Goal: Check status: Check status

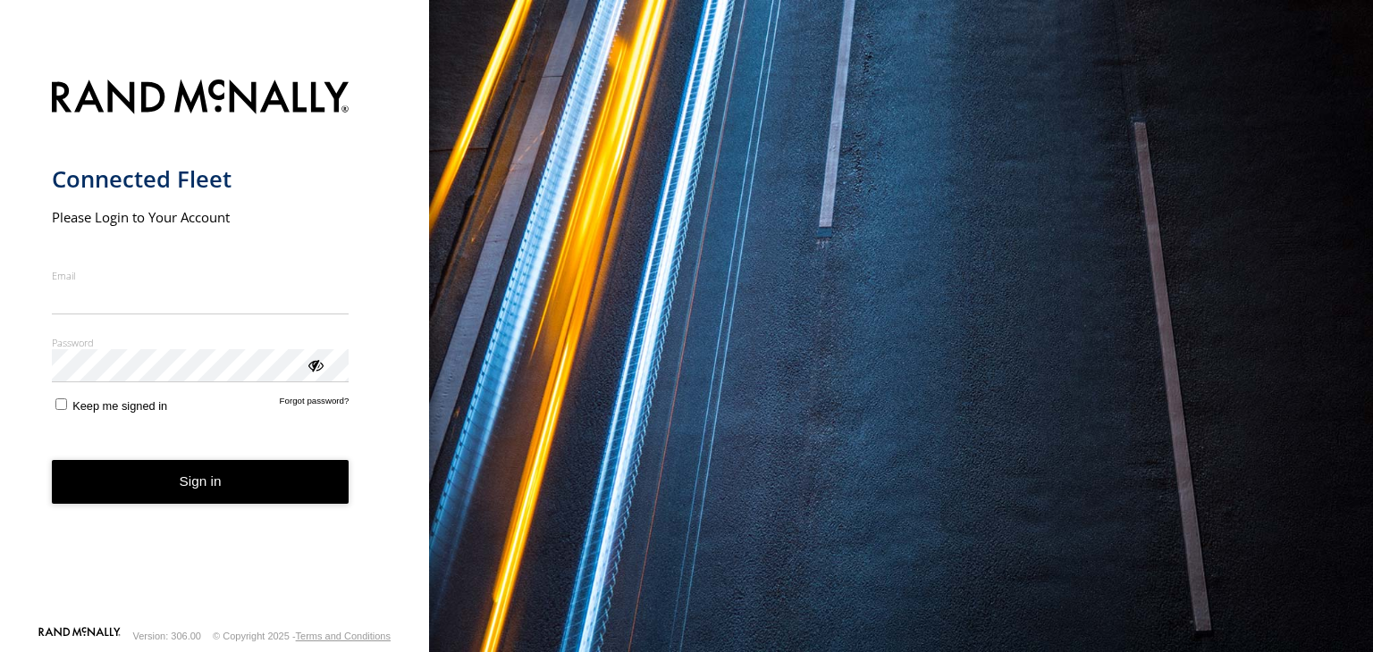
type input "**********"
click at [147, 496] on button "Sign in" at bounding box center [201, 482] width 298 height 44
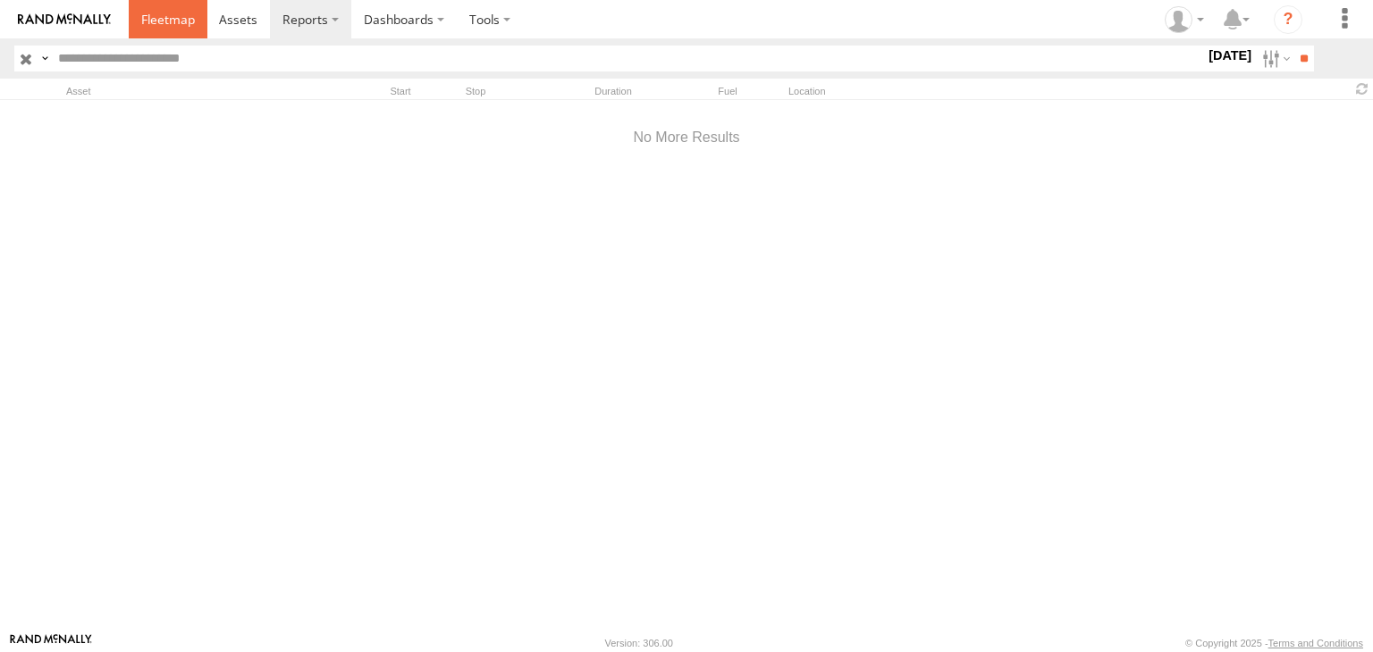
click at [164, 21] on span at bounding box center [168, 19] width 54 height 17
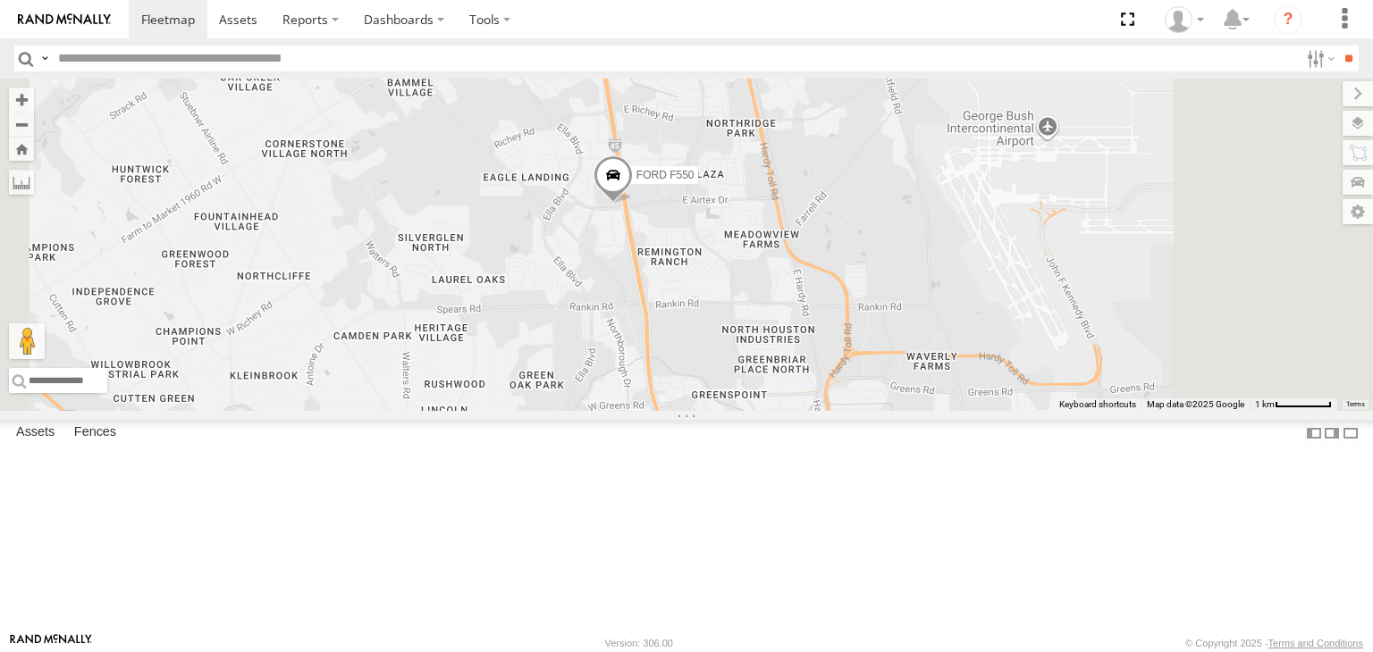
drag, startPoint x: 820, startPoint y: 165, endPoint x: 747, endPoint y: 684, distance: 524.3
click at [747, 651] on html at bounding box center [686, 326] width 1373 height 652
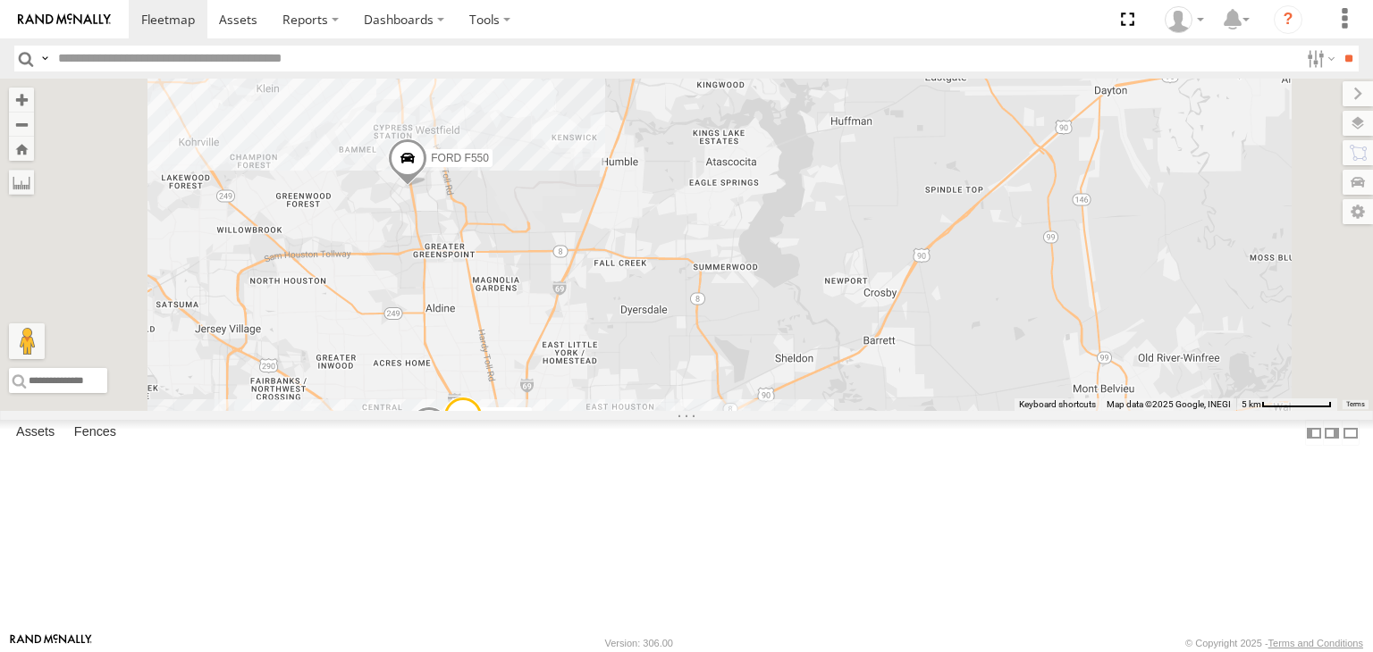
click at [1137, 411] on div "FORD F550 AIRLINE WAYSIDE PASADENA TRANSIT VAN DODGE RAM" at bounding box center [686, 245] width 1373 height 332
click at [427, 187] on span at bounding box center [407, 163] width 39 height 48
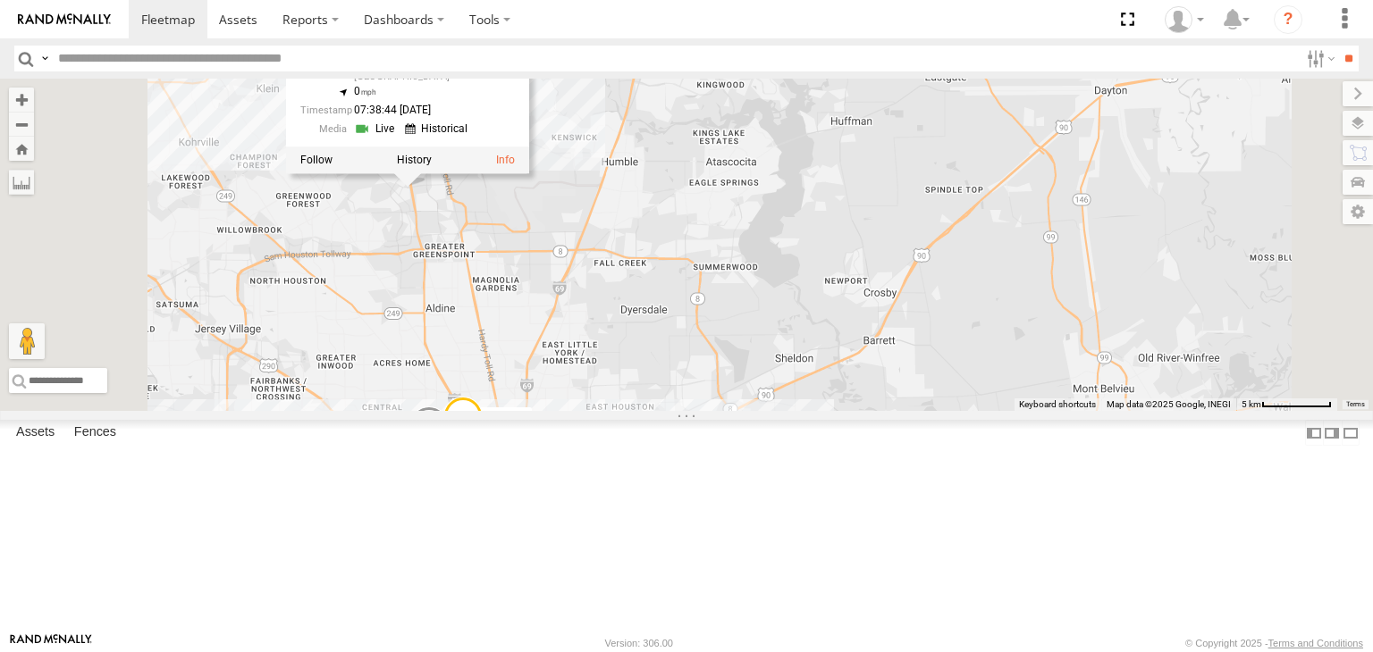
click at [399, 138] on link at bounding box center [377, 129] width 46 height 17
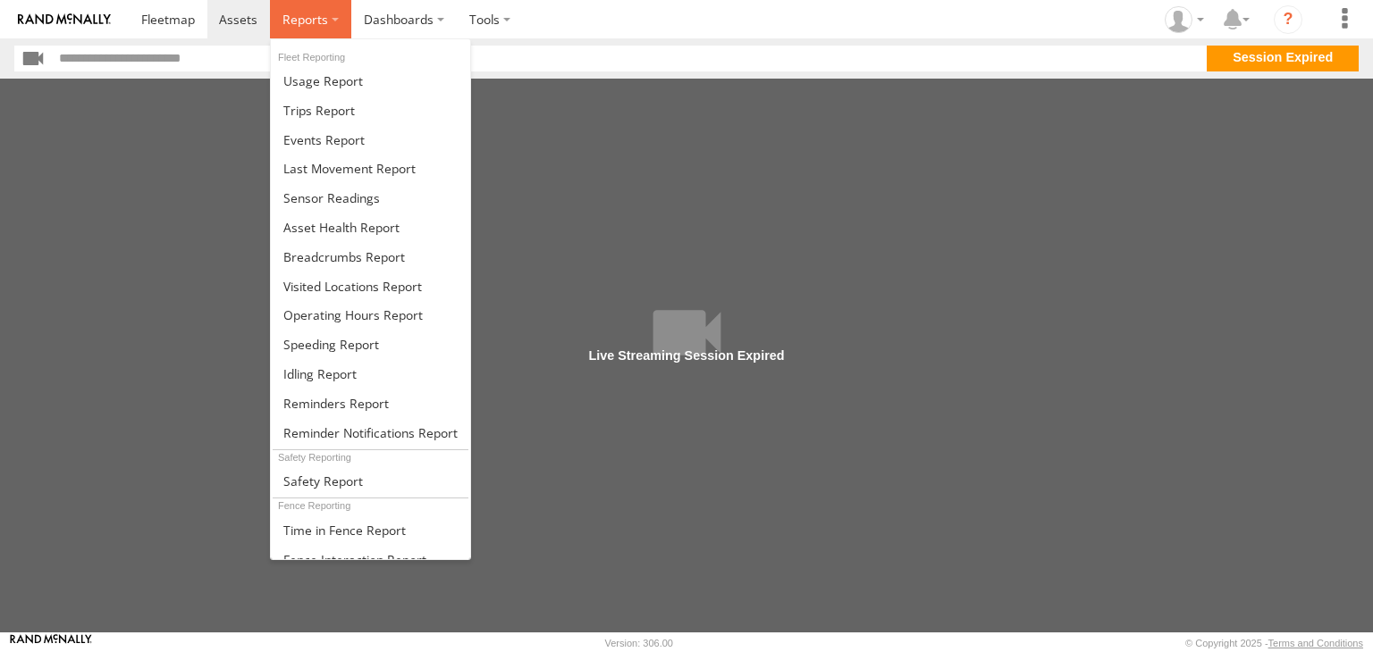
click at [304, 26] on span at bounding box center [305, 19] width 46 height 17
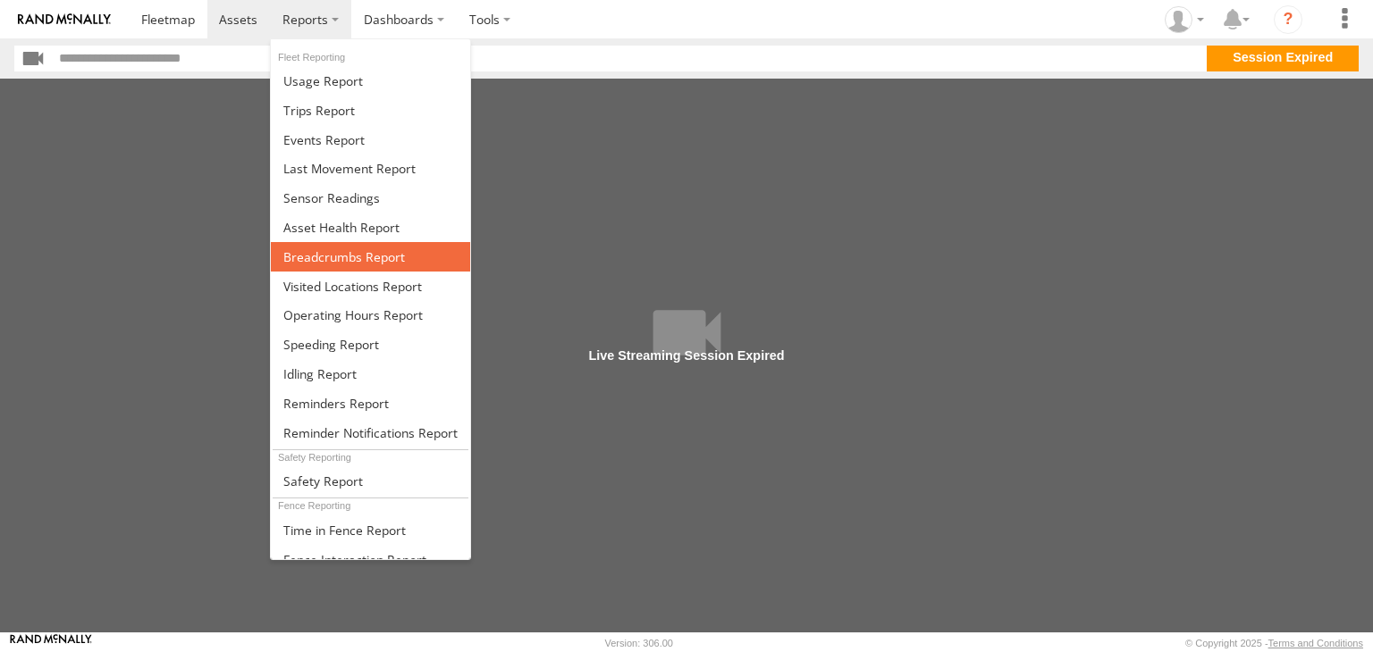
click at [293, 256] on span at bounding box center [344, 256] width 122 height 17
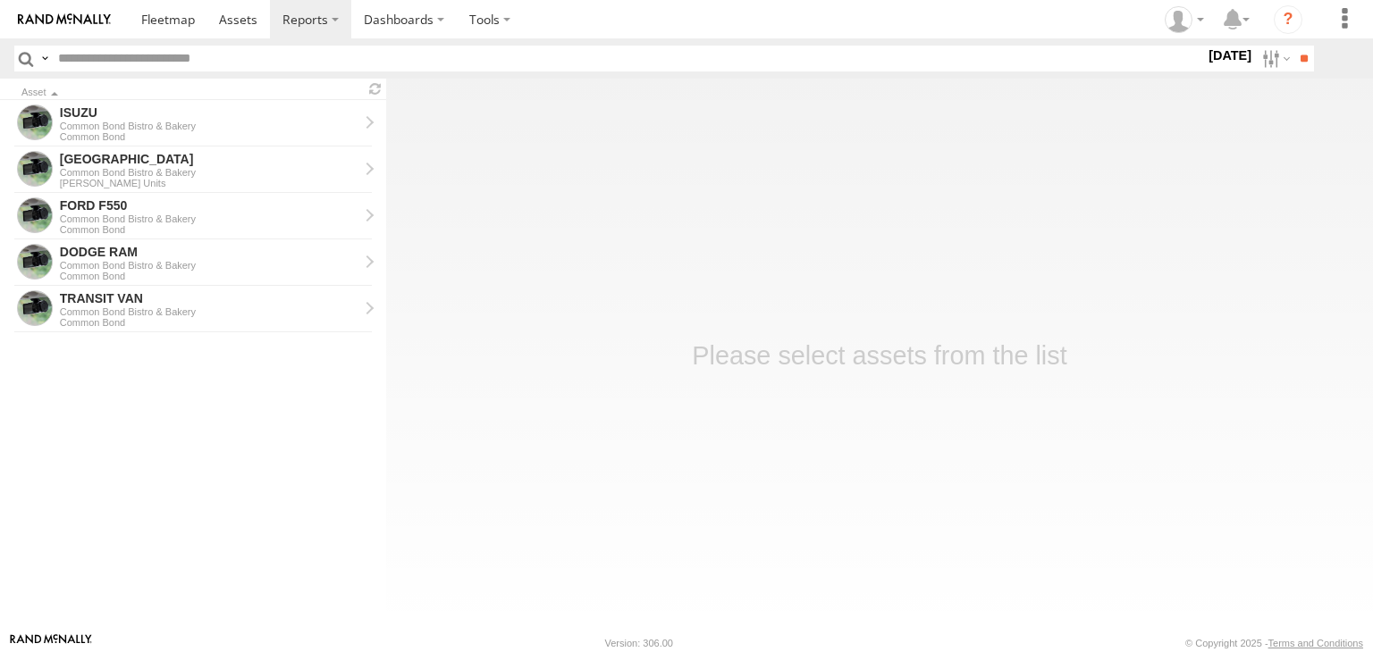
click at [1232, 56] on label "28 Aug 25" at bounding box center [1230, 56] width 50 height 20
click at [0, 0] on span "Today" at bounding box center [0, 0] width 0 height 0
click at [1309, 63] on input "**" at bounding box center [1303, 59] width 21 height 26
click at [93, 201] on div "FORD F550" at bounding box center [209, 205] width 298 height 16
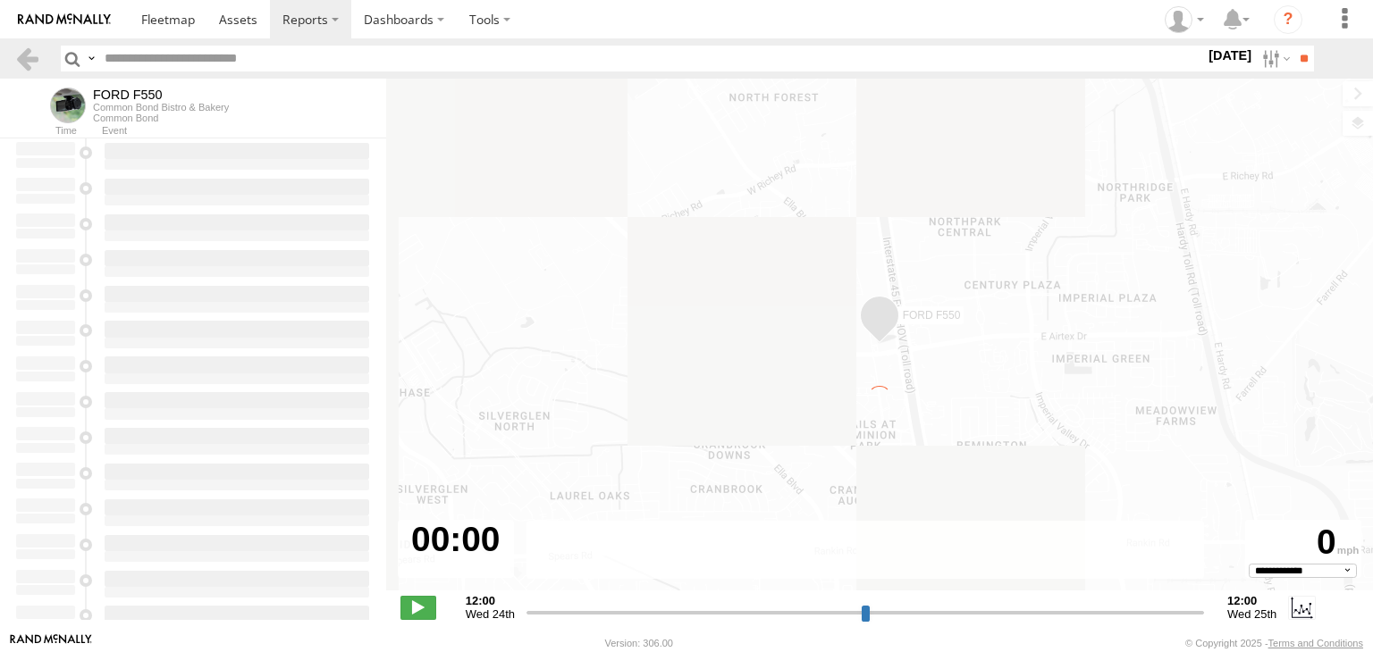
select select "**********"
type input "**********"
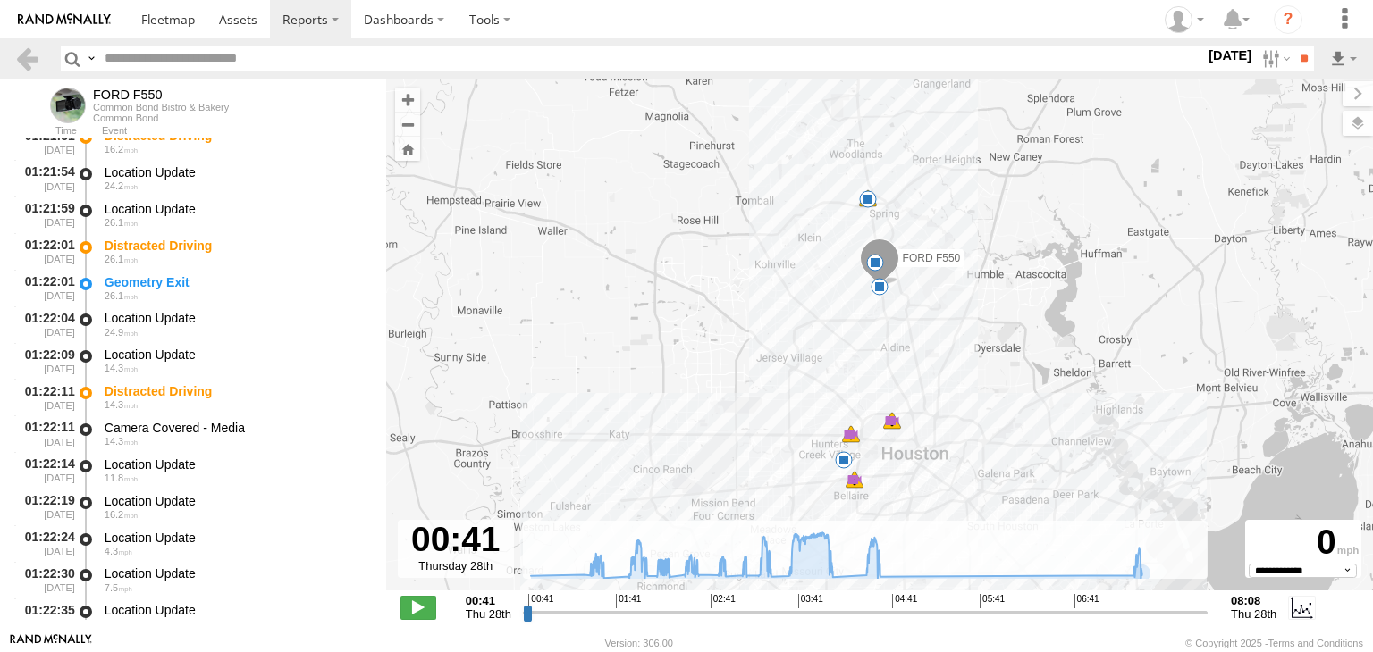
scroll to position [804, 0]
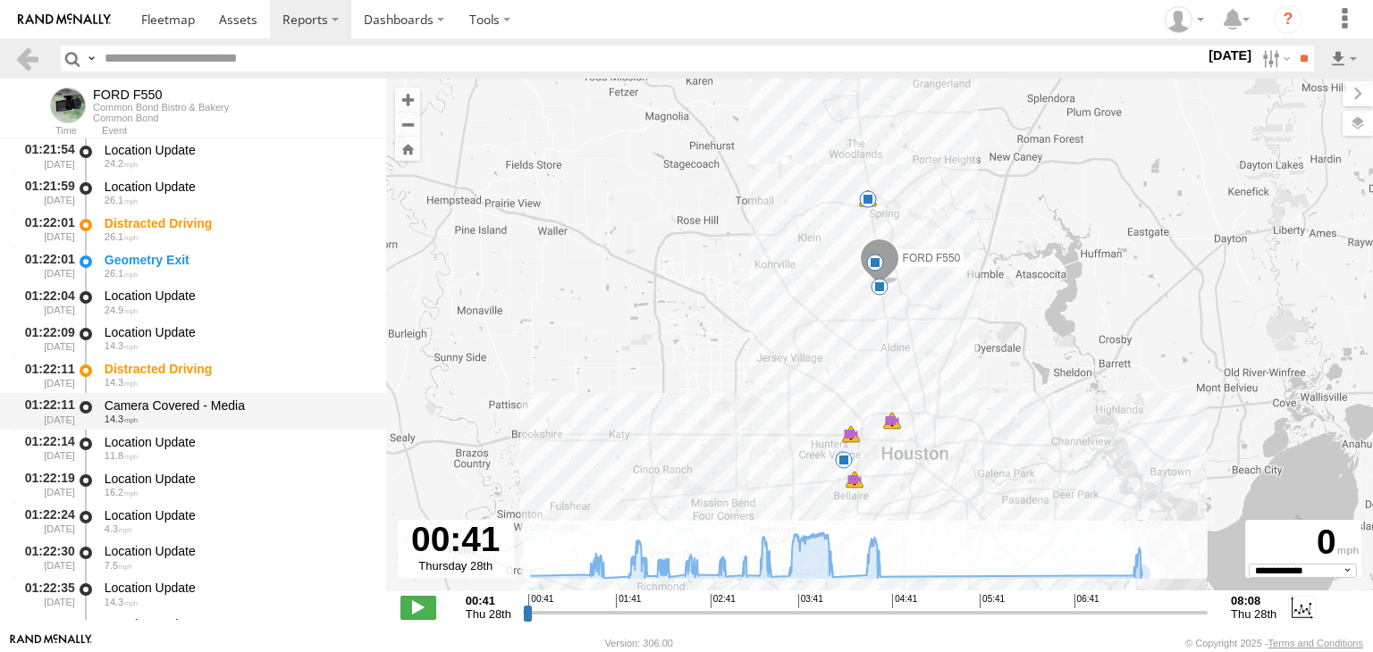
click at [168, 412] on div "Camera Covered - Media" at bounding box center [237, 406] width 264 height 16
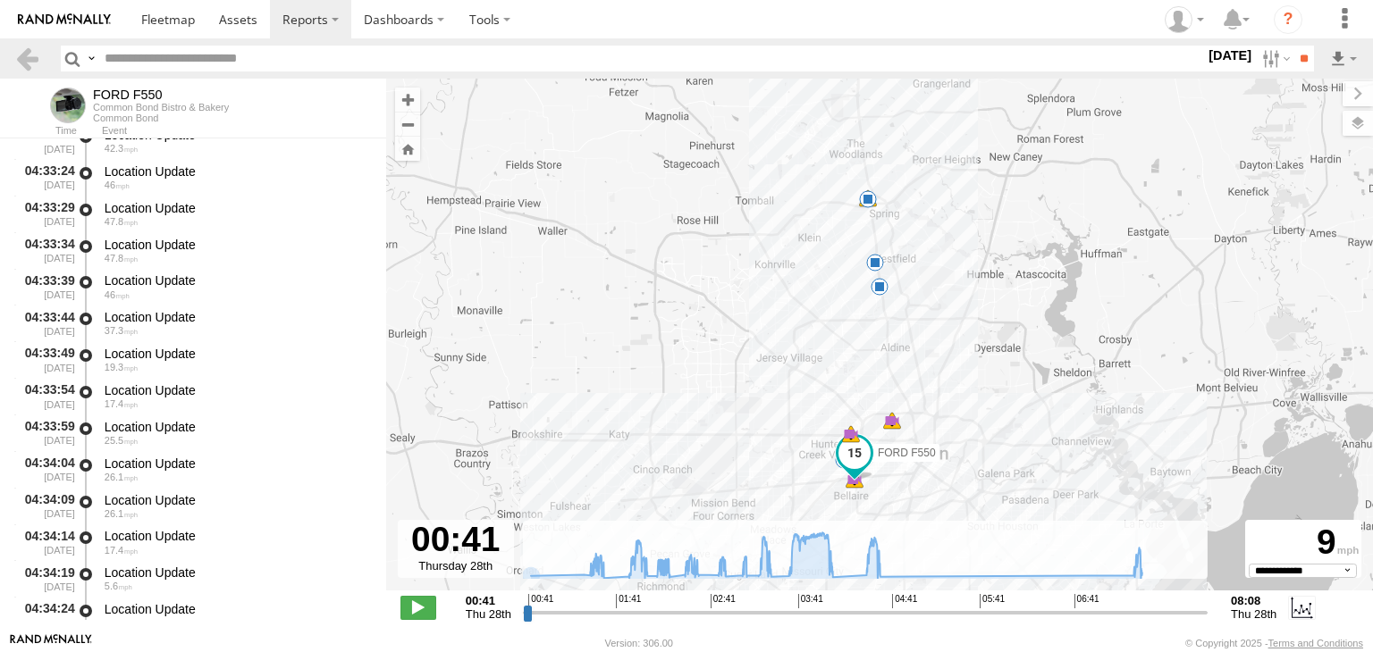
scroll to position [41997, 0]
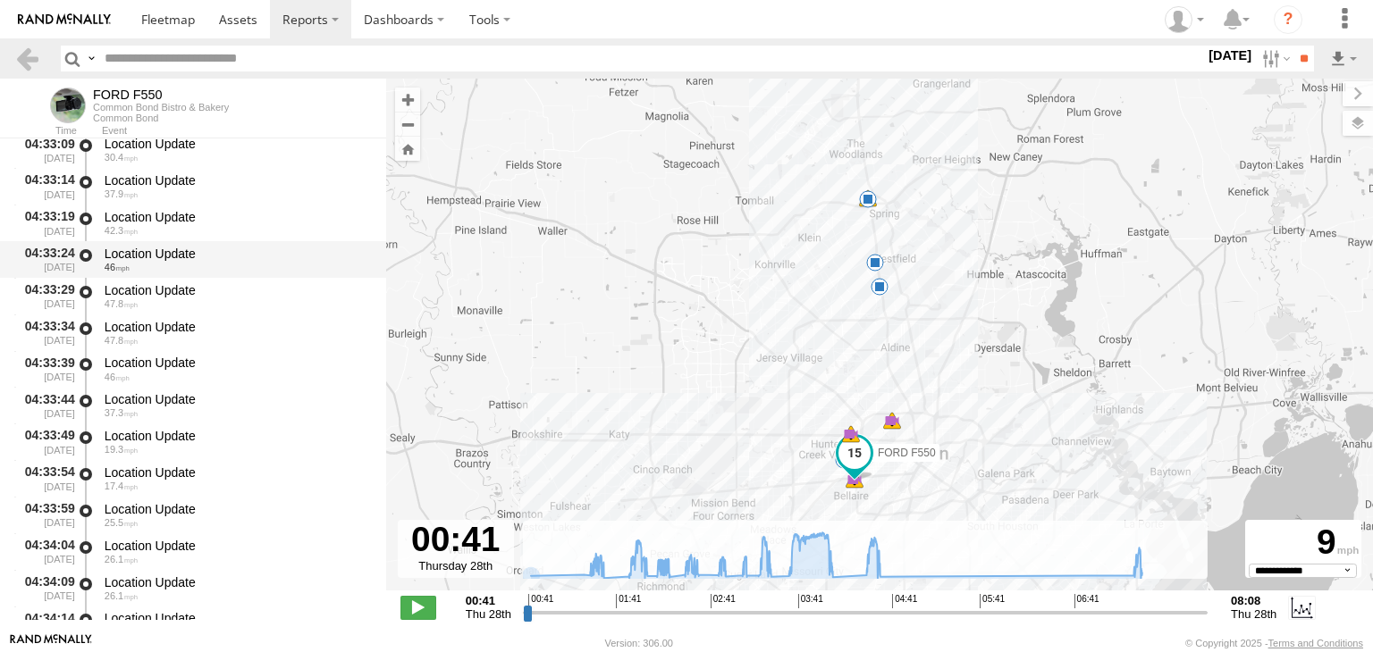
click at [147, 262] on div "Location Update" at bounding box center [237, 254] width 264 height 16
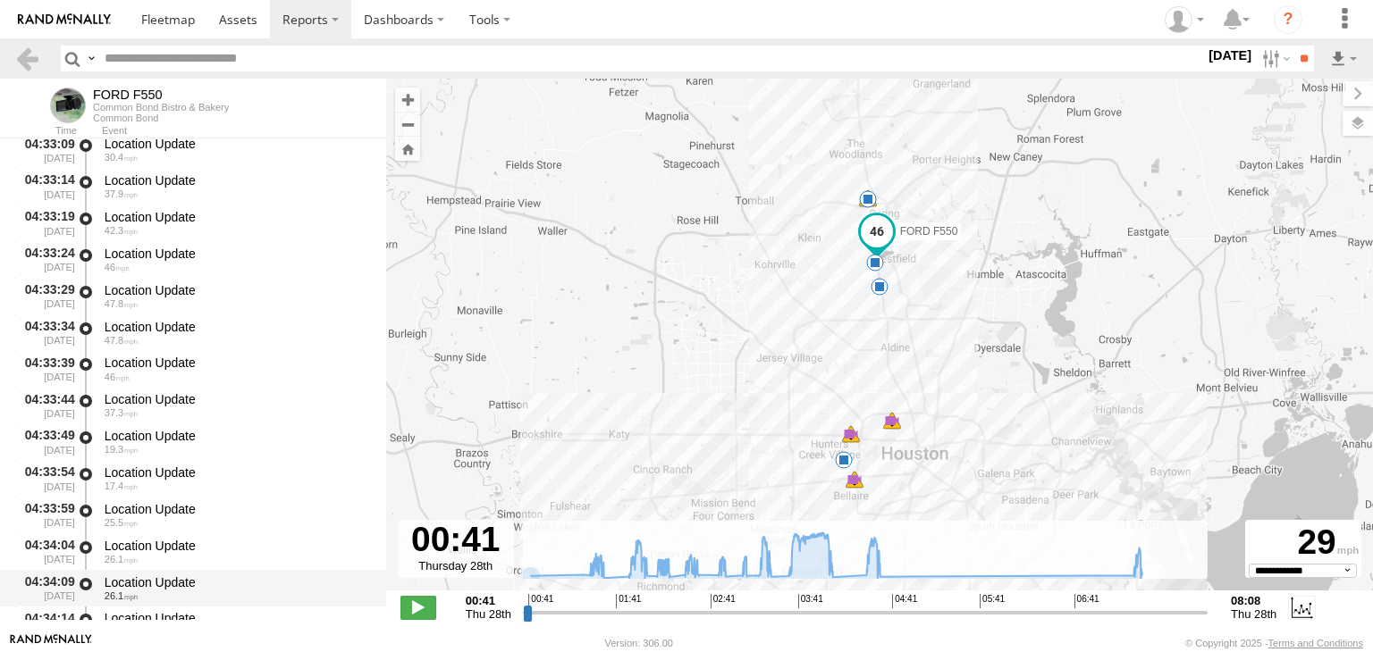
click at [114, 583] on div "Location Update" at bounding box center [237, 583] width 264 height 16
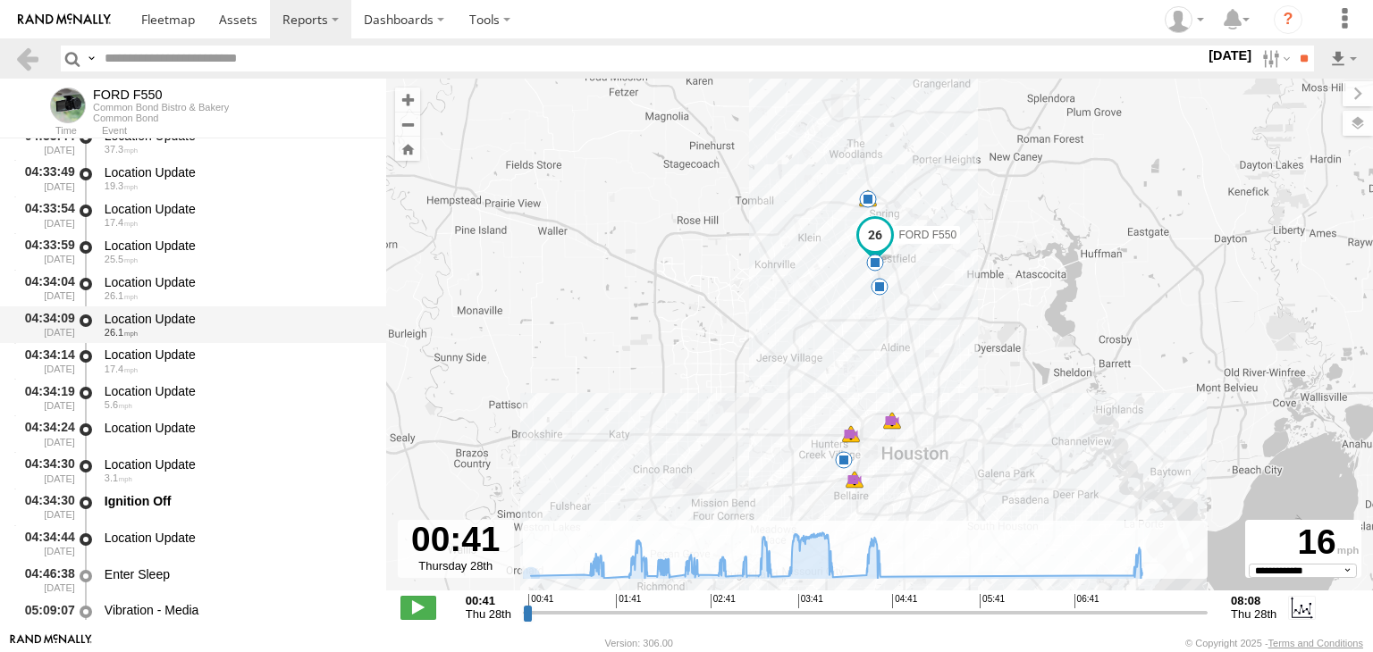
scroll to position [42265, 0]
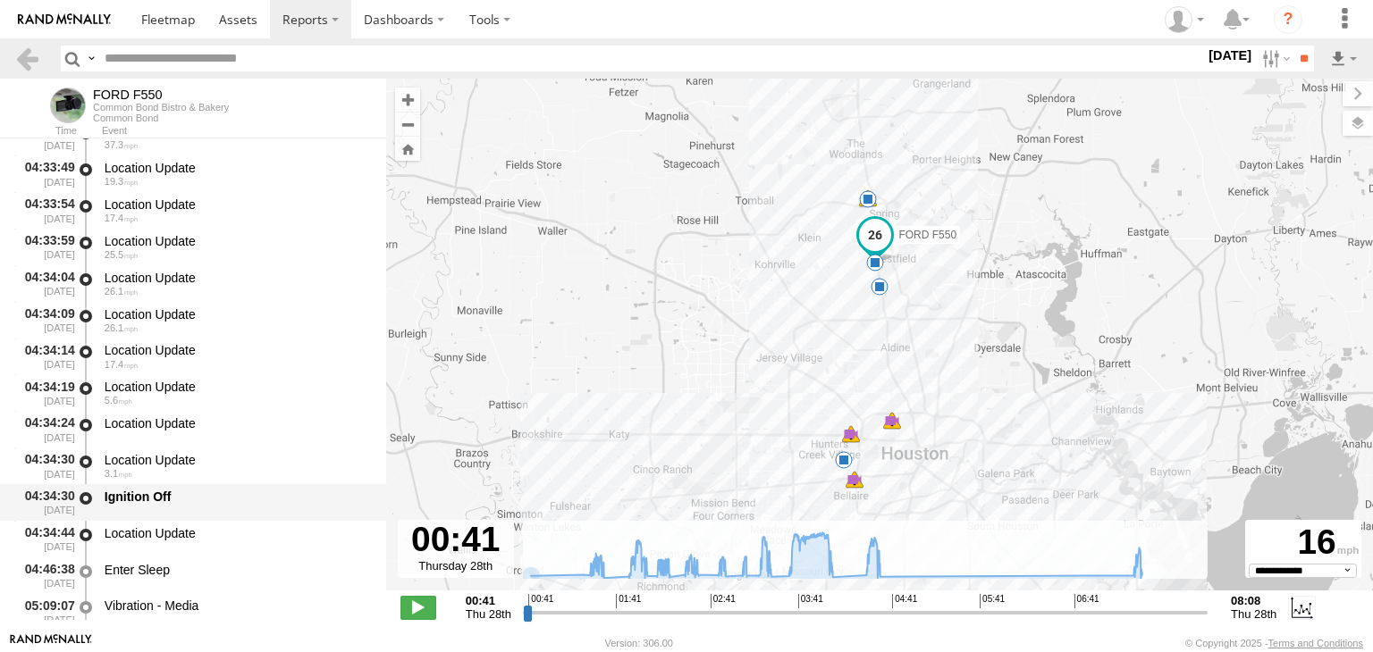
click at [122, 505] on div "Ignition Off" at bounding box center [237, 497] width 264 height 16
click at [131, 500] on div "Ignition Off" at bounding box center [237, 497] width 264 height 16
click at [873, 240] on span at bounding box center [874, 239] width 39 height 48
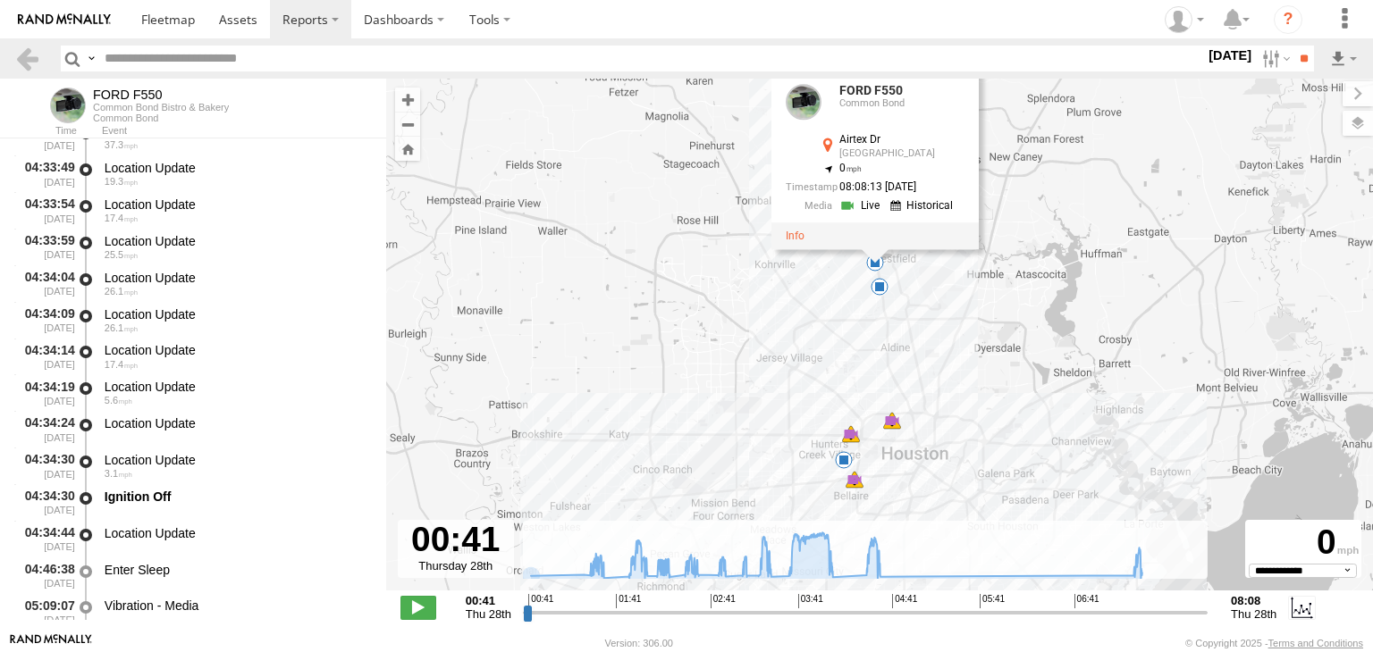
click at [936, 206] on link at bounding box center [924, 205] width 68 height 17
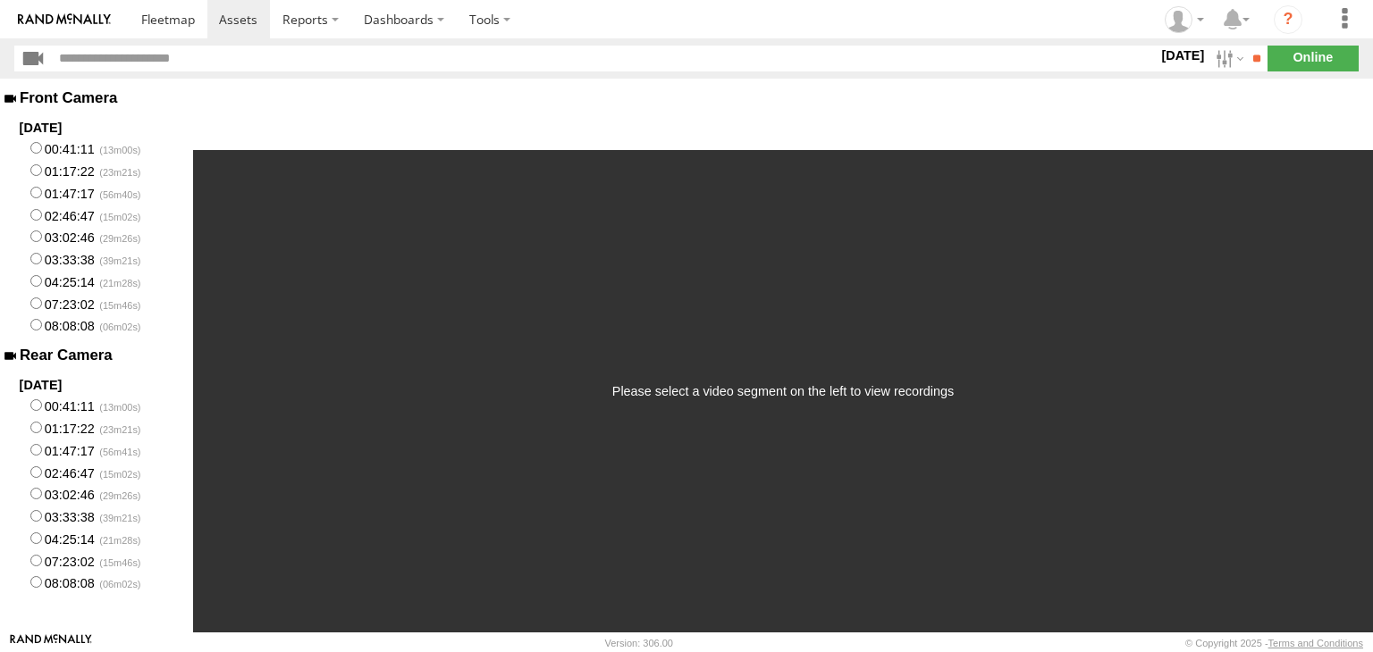
click at [1169, 59] on label "28 Aug 25" at bounding box center [1182, 56] width 50 height 20
click at [0, 0] on span "Today" at bounding box center [0, 0] width 0 height 0
click at [1247, 63] on input "**" at bounding box center [1257, 59] width 21 height 26
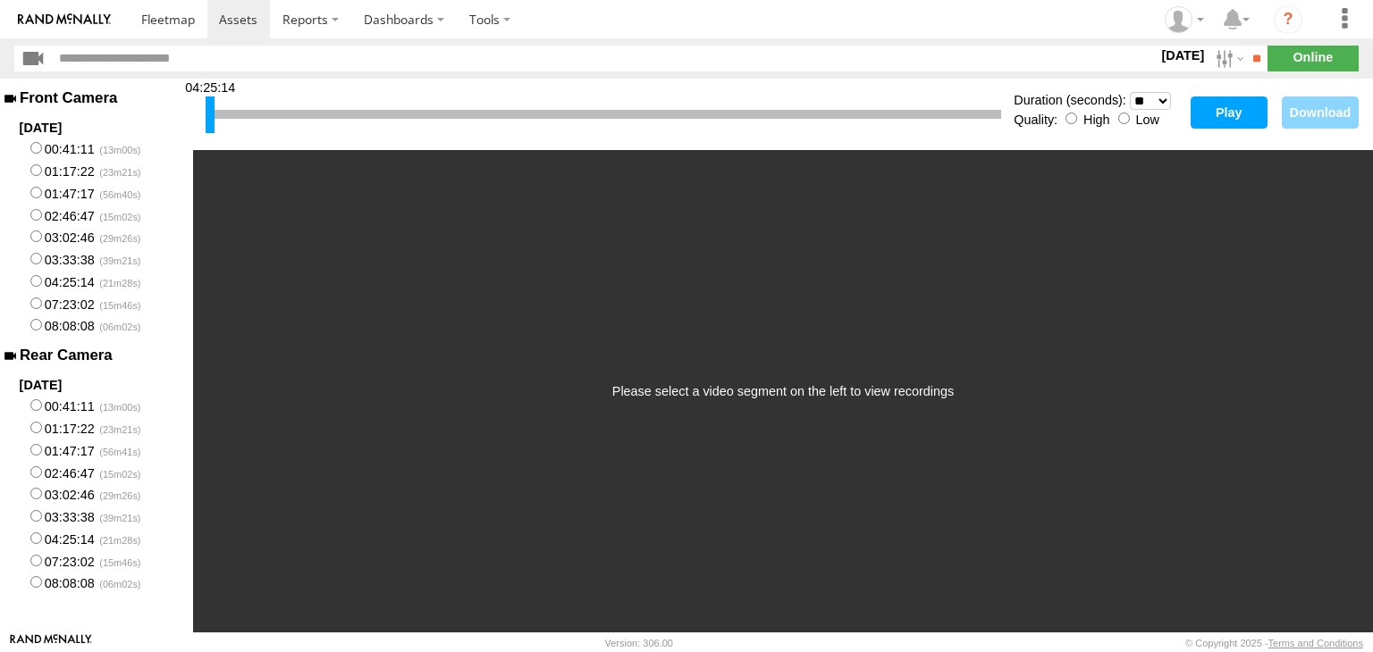
click at [1225, 105] on button "Play" at bounding box center [1228, 113] width 77 height 32
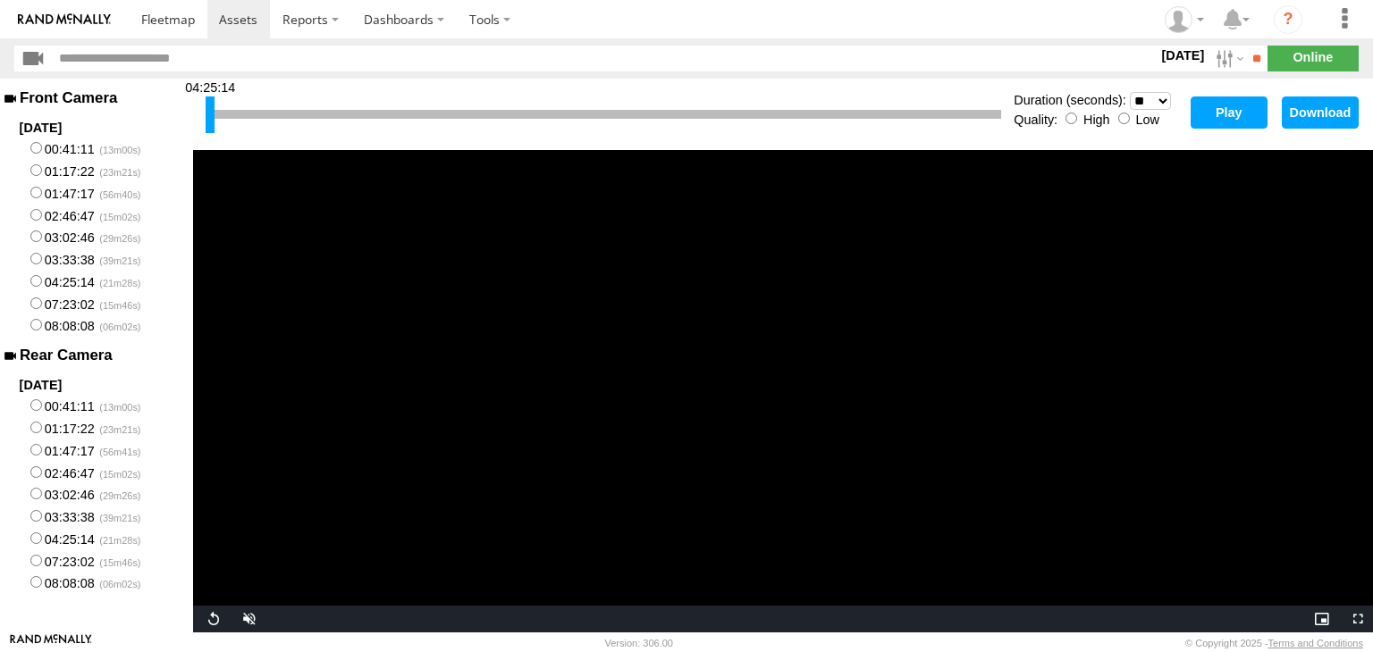
click at [532, 111] on div at bounding box center [603, 114] width 795 height 9
click at [532, 112] on div at bounding box center [603, 114] width 795 height 9
click at [1221, 112] on button "Play" at bounding box center [1228, 113] width 77 height 32
click at [1164, 101] on select "* ** ** ** ** ** ** *** *** *** ***" at bounding box center [1149, 101] width 41 height 18
click at [1129, 92] on select "* ** ** ** ** ** ** *** *** *** ***" at bounding box center [1149, 101] width 41 height 18
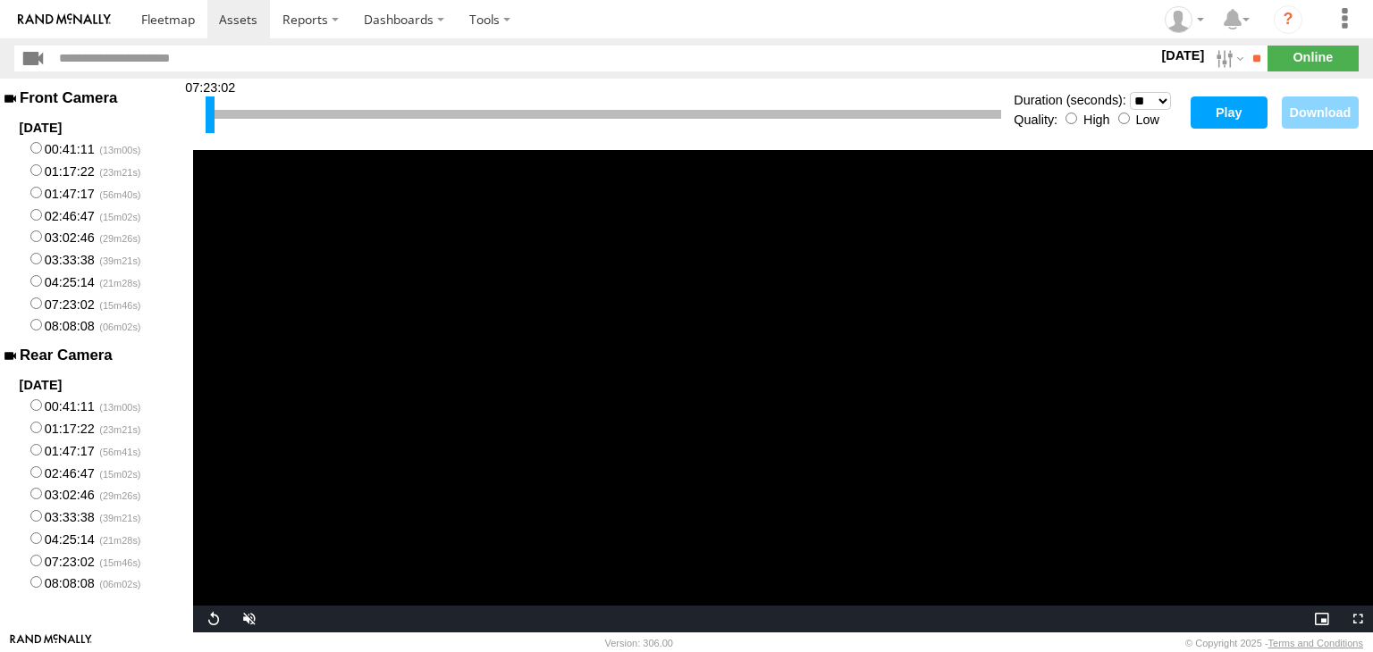
click at [1227, 113] on button "Play" at bounding box center [1228, 113] width 77 height 32
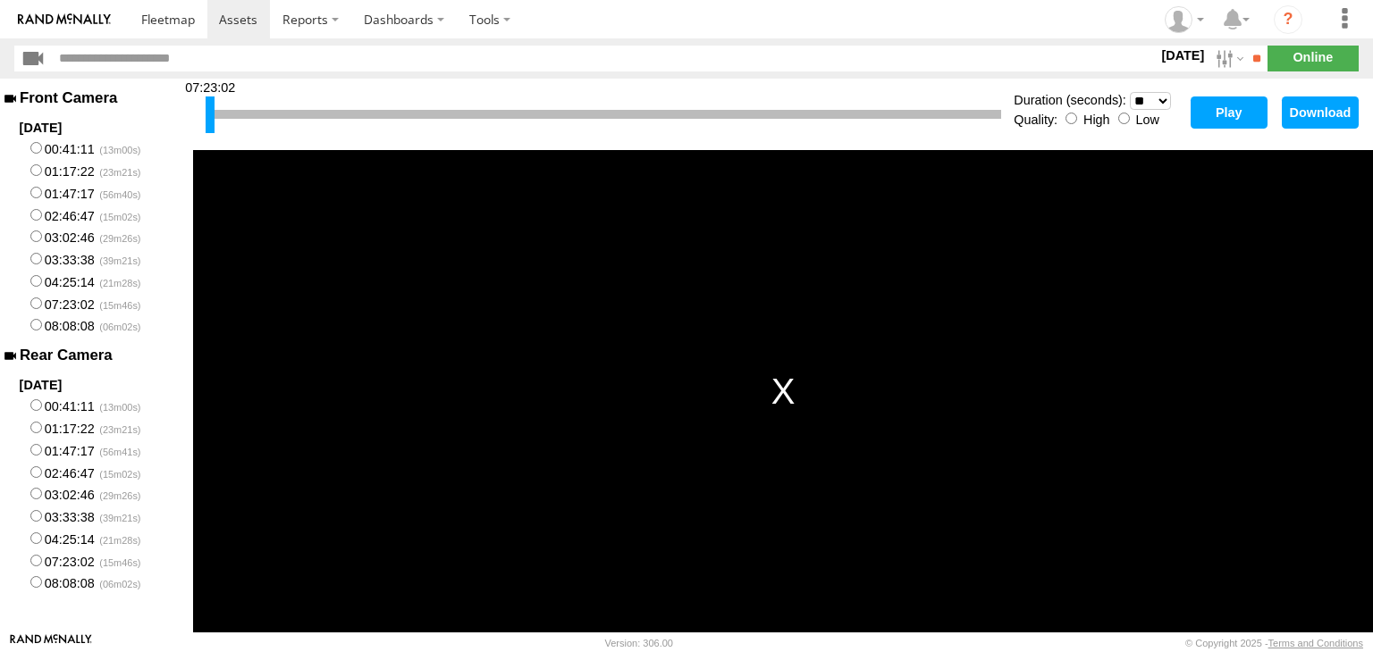
click at [42, 327] on label "08:08:08" at bounding box center [96, 326] width 193 height 22
select select "**"
click at [1219, 104] on button "Play" at bounding box center [1228, 113] width 77 height 32
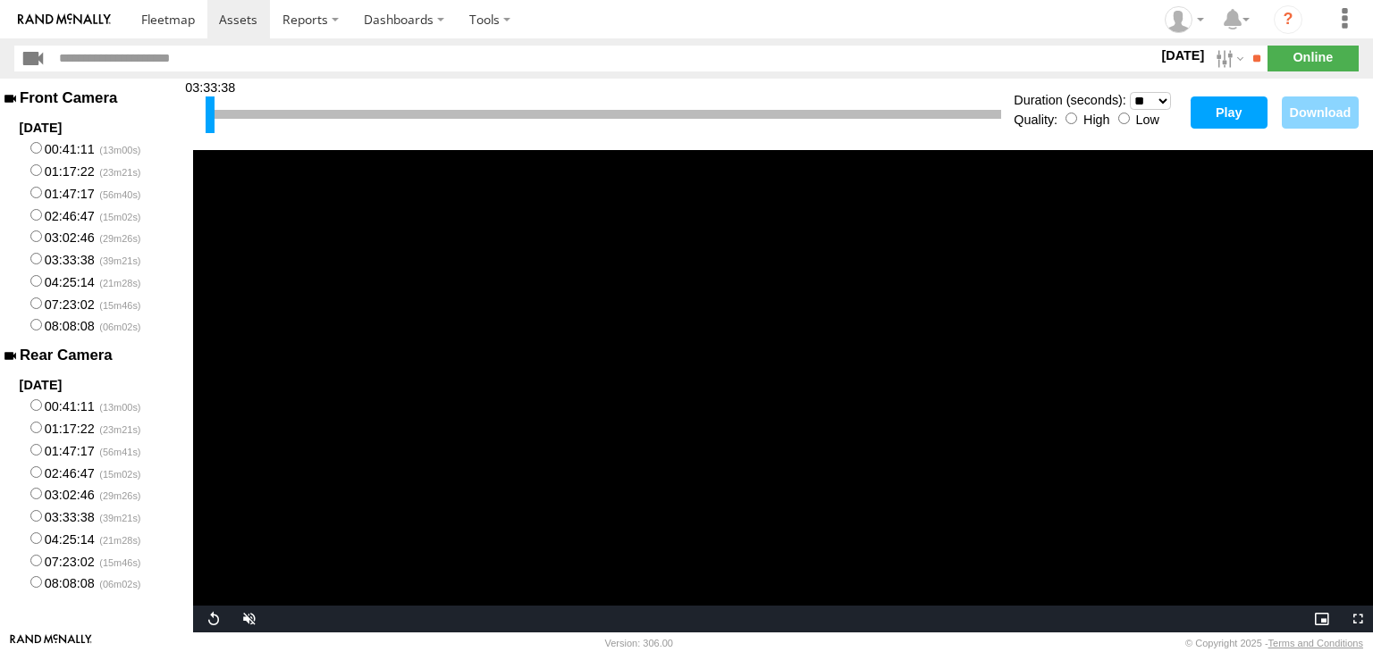
click at [1226, 112] on button "Play" at bounding box center [1228, 113] width 77 height 32
drag, startPoint x: 1227, startPoint y: 107, endPoint x: 1228, endPoint y: 137, distance: 29.5
click at [1227, 106] on button "Play" at bounding box center [1228, 113] width 77 height 32
click at [1221, 108] on button "Play" at bounding box center [1228, 113] width 77 height 32
click at [1227, 109] on button "Play" at bounding box center [1228, 113] width 77 height 32
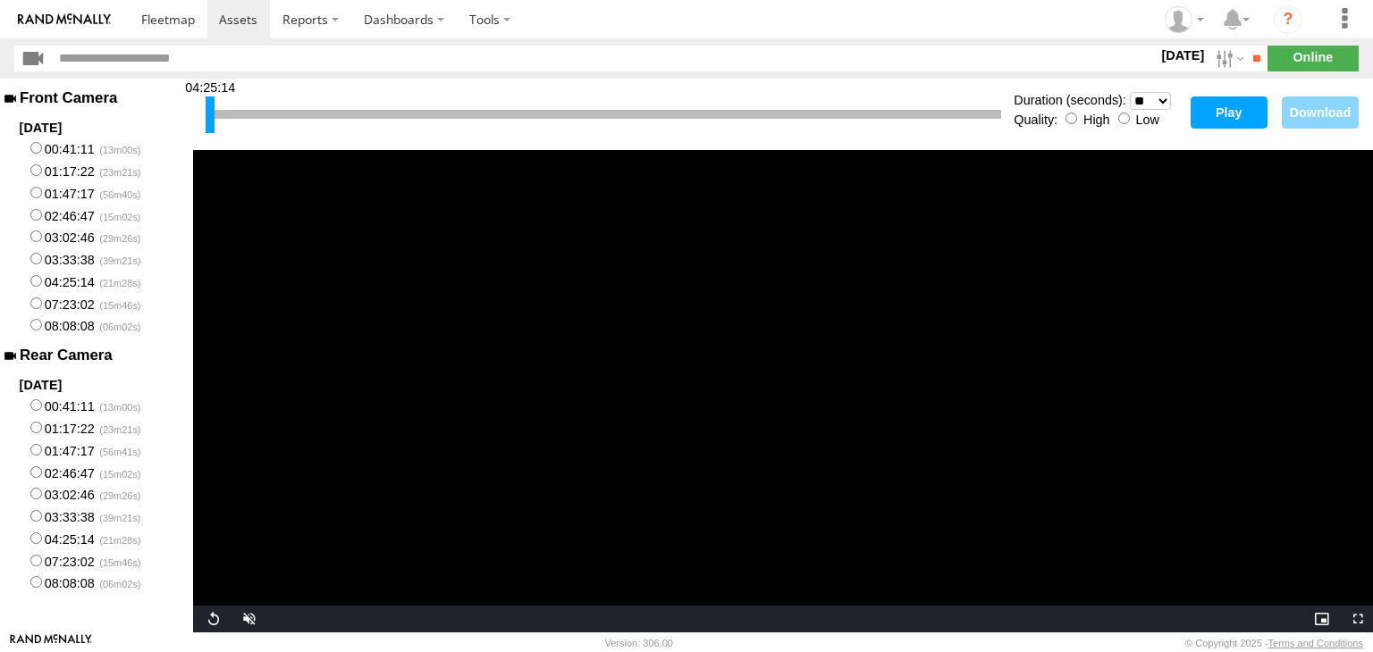
click at [1231, 115] on button "Play" at bounding box center [1228, 113] width 77 height 32
drag, startPoint x: 1225, startPoint y: 112, endPoint x: 1222, endPoint y: 124, distance: 12.8
click at [1226, 112] on button "Play" at bounding box center [1228, 113] width 77 height 32
click at [44, 585] on label "08:08:08" at bounding box center [96, 583] width 193 height 22
click at [1236, 114] on button "Play" at bounding box center [1228, 113] width 77 height 32
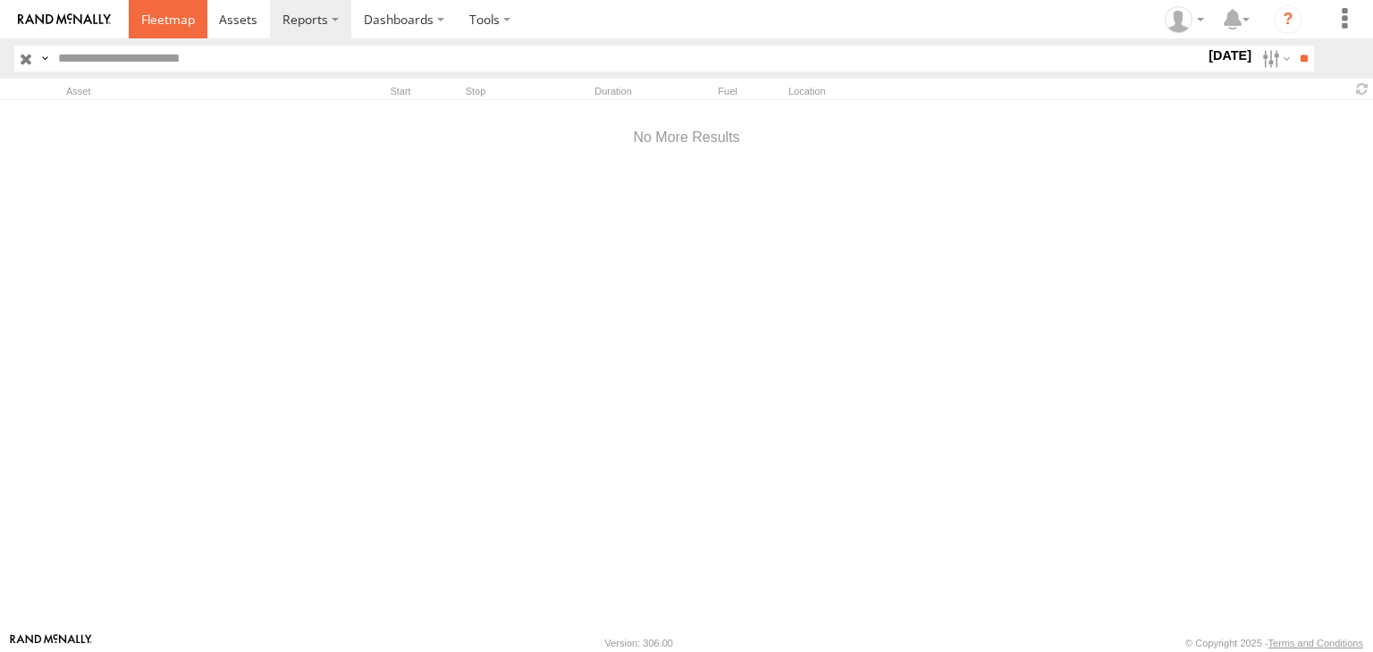
click at [164, 28] on link at bounding box center [168, 19] width 79 height 38
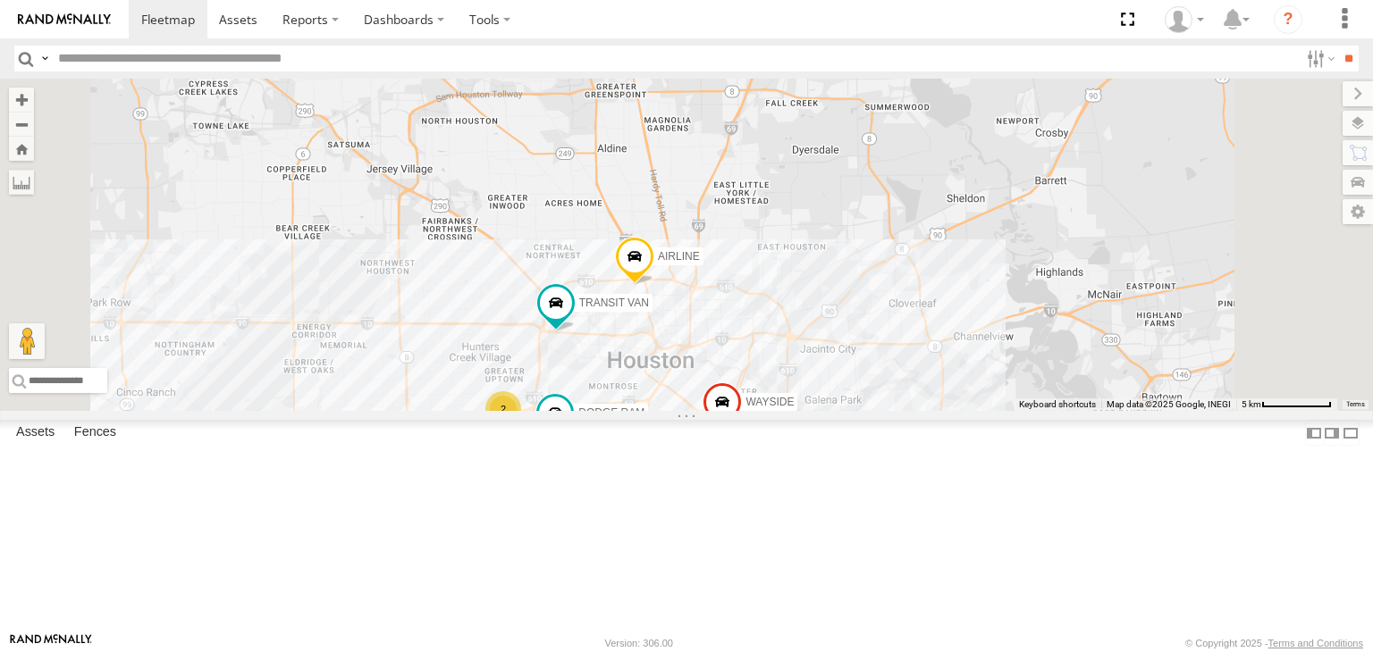
click at [521, 427] on div "2" at bounding box center [503, 409] width 36 height 36
